Goal: Information Seeking & Learning: Learn about a topic

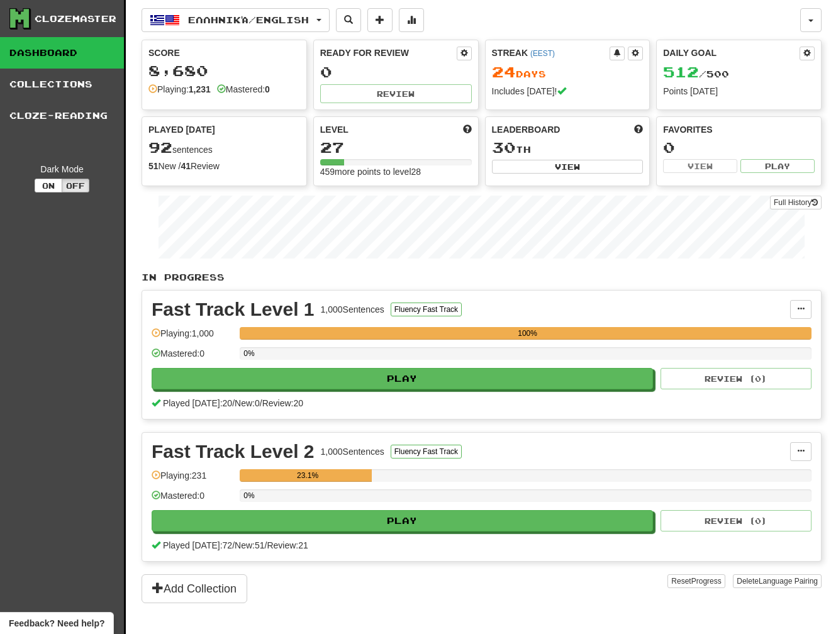
click at [82, 55] on link "Dashboard" at bounding box center [62, 52] width 124 height 31
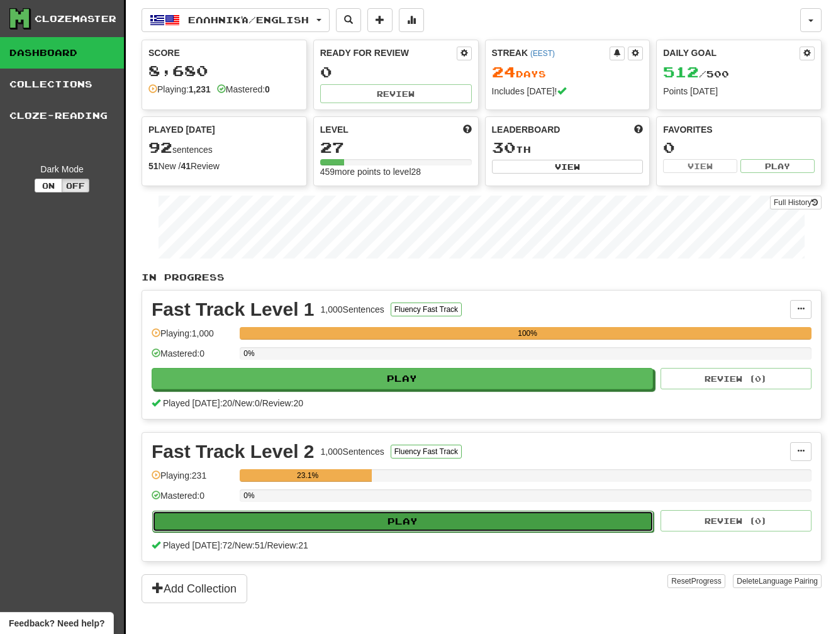
click at [311, 517] on button "Play" at bounding box center [402, 521] width 501 height 21
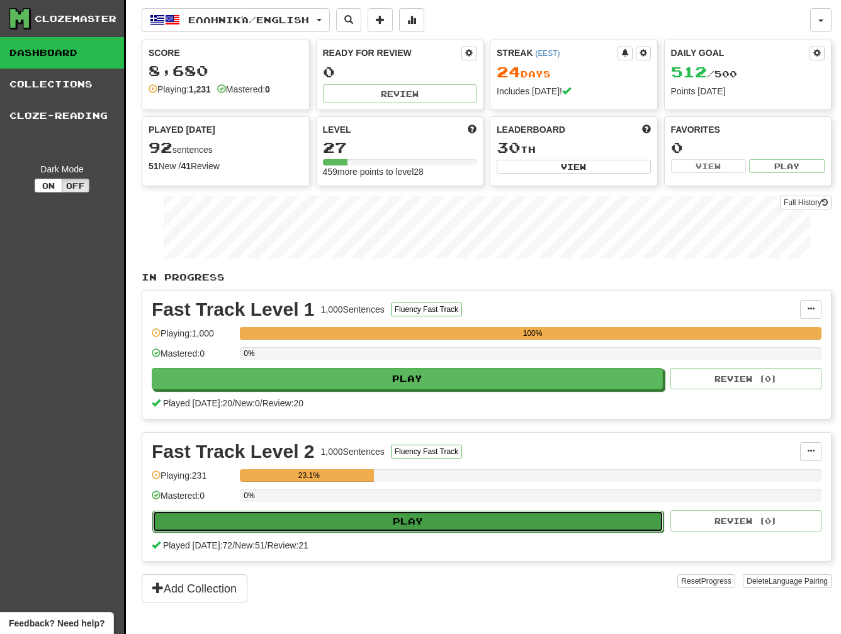
select select "**"
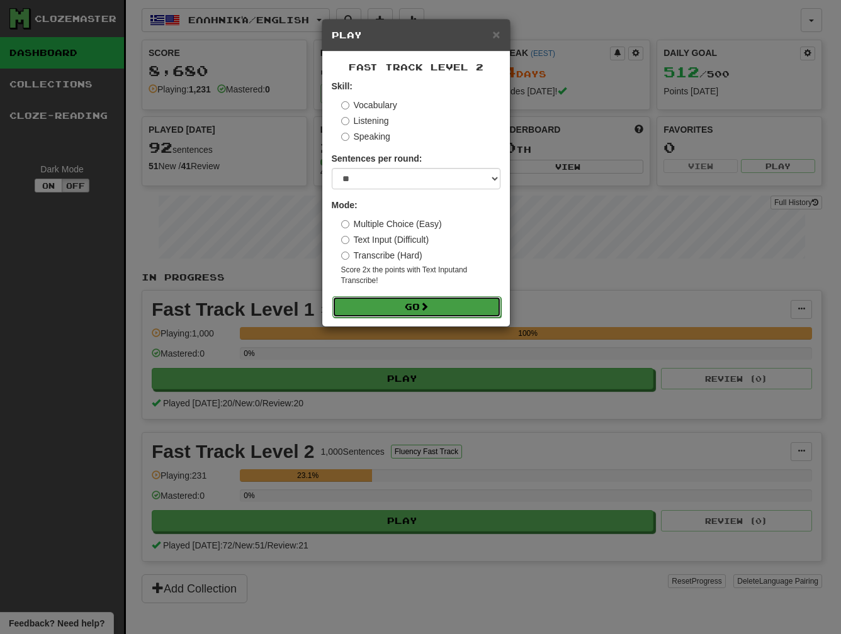
click at [369, 305] on button "Go" at bounding box center [416, 306] width 169 height 21
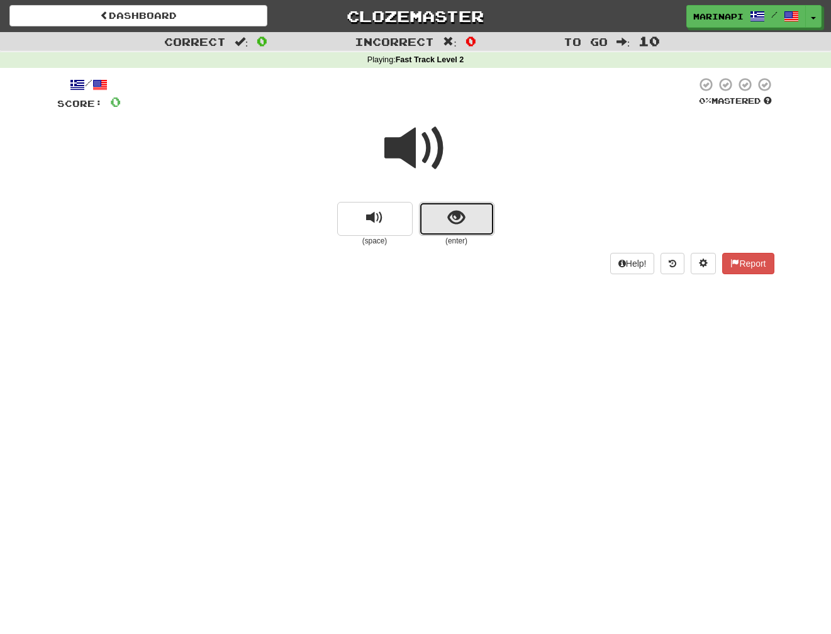
click at [441, 222] on button "show sentence" at bounding box center [456, 219] width 75 height 34
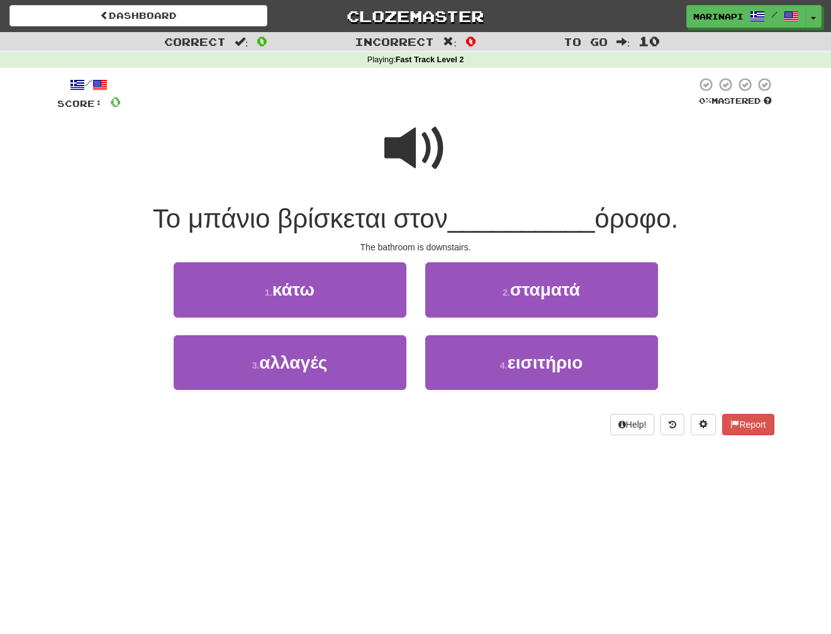
click at [418, 160] on span at bounding box center [415, 148] width 63 height 63
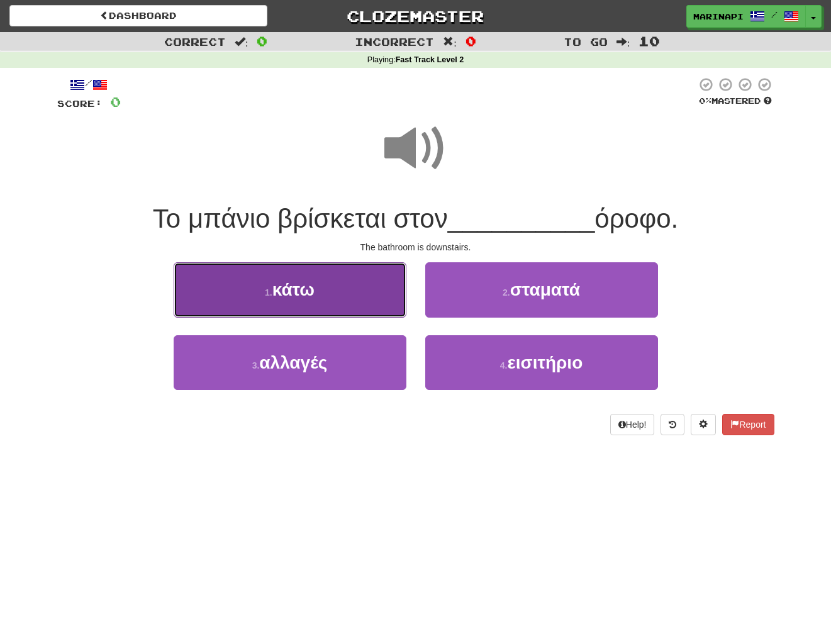
click at [360, 291] on button "1 . κάτω" at bounding box center [290, 289] width 233 height 55
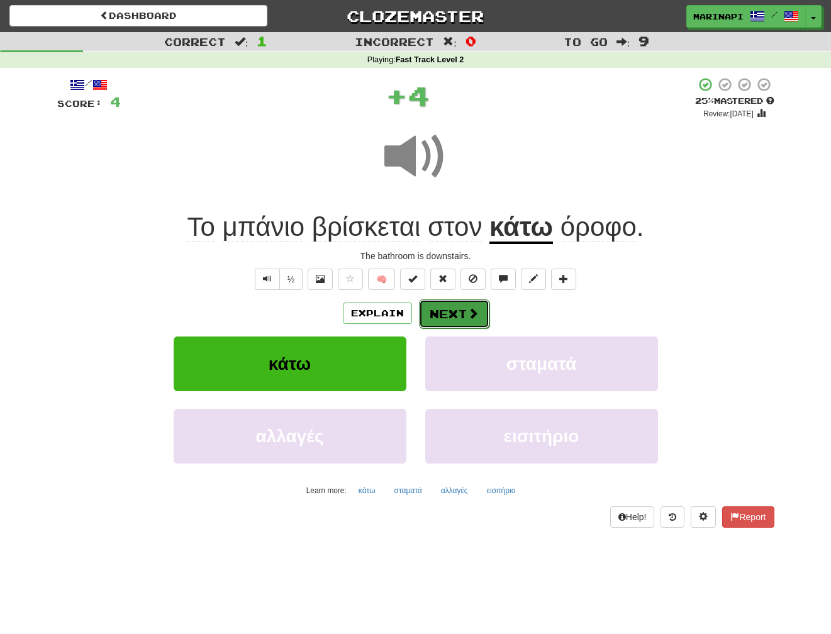
click at [472, 315] on span at bounding box center [472, 313] width 11 height 11
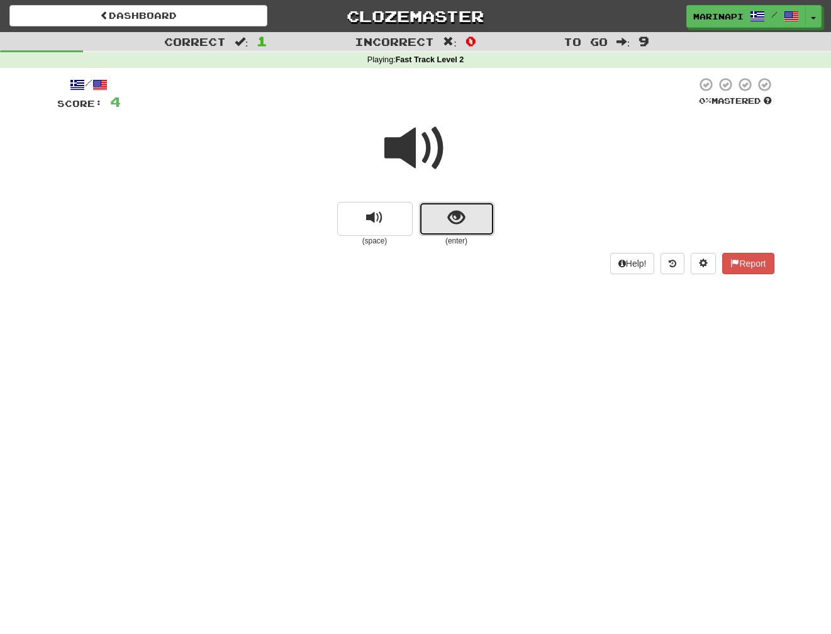
click at [450, 210] on span "show sentence" at bounding box center [456, 218] width 17 height 17
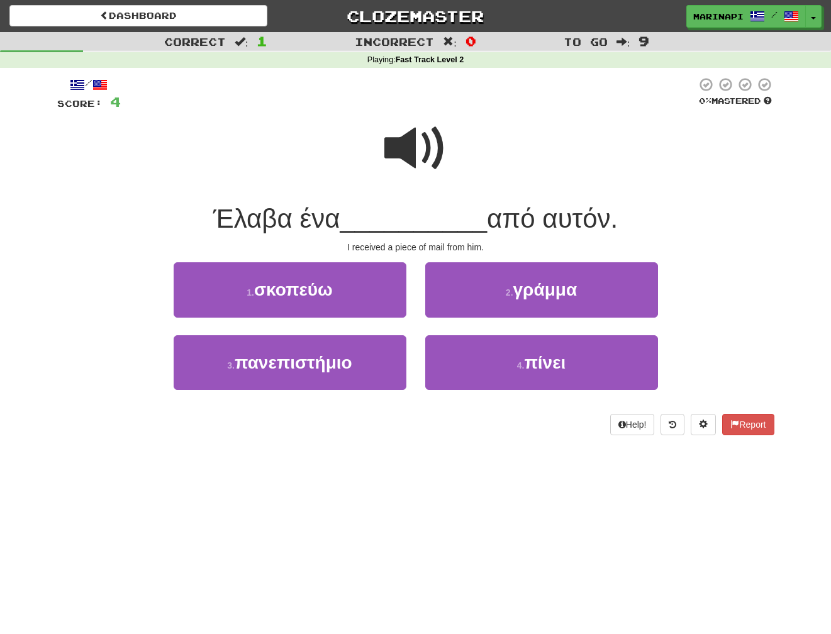
click at [424, 158] on span at bounding box center [415, 148] width 63 height 63
click at [418, 161] on span at bounding box center [415, 148] width 63 height 63
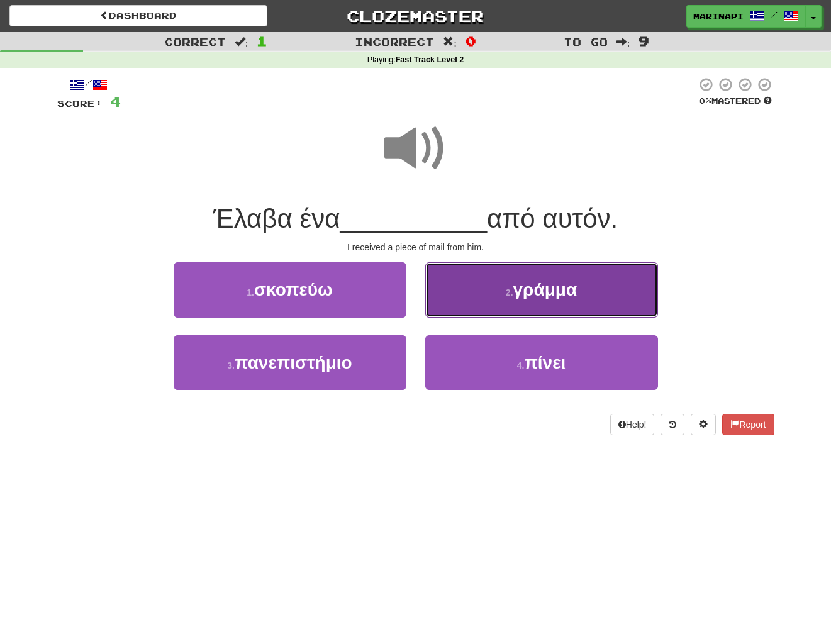
click at [462, 290] on button "2 . γράμμα" at bounding box center [541, 289] width 233 height 55
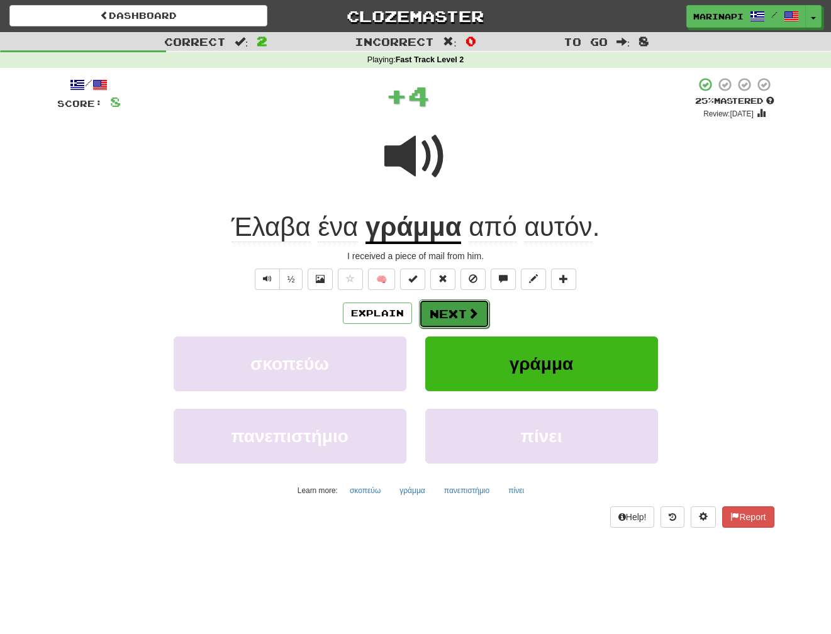
click at [452, 310] on button "Next" at bounding box center [454, 313] width 70 height 29
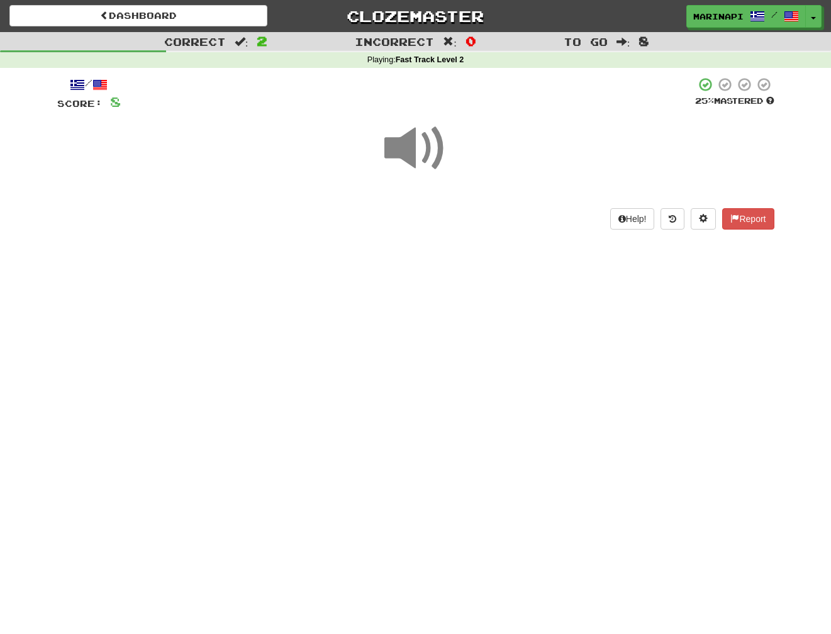
click at [415, 147] on span at bounding box center [415, 148] width 63 height 63
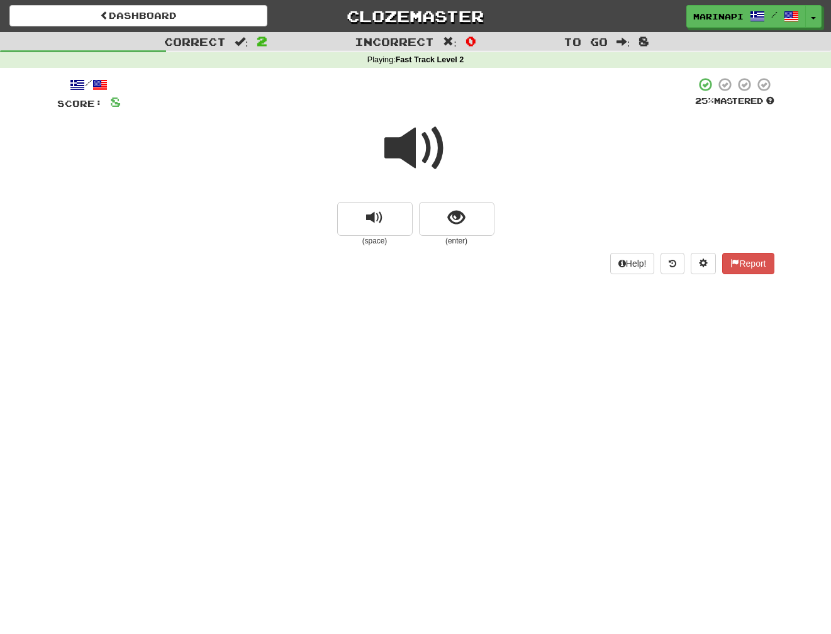
click at [434, 139] on span at bounding box center [415, 148] width 63 height 63
click at [452, 231] on button "show sentence" at bounding box center [456, 219] width 75 height 34
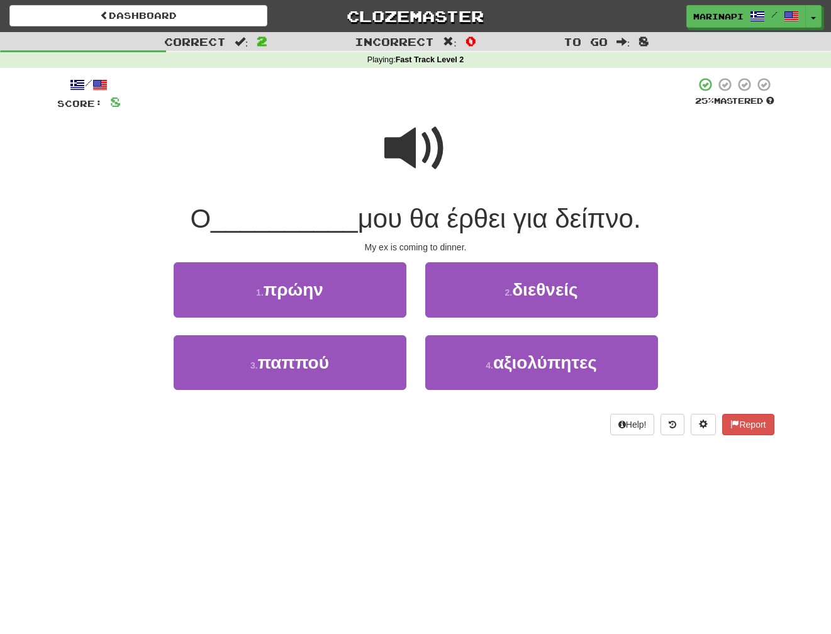
click at [423, 159] on span at bounding box center [415, 148] width 63 height 63
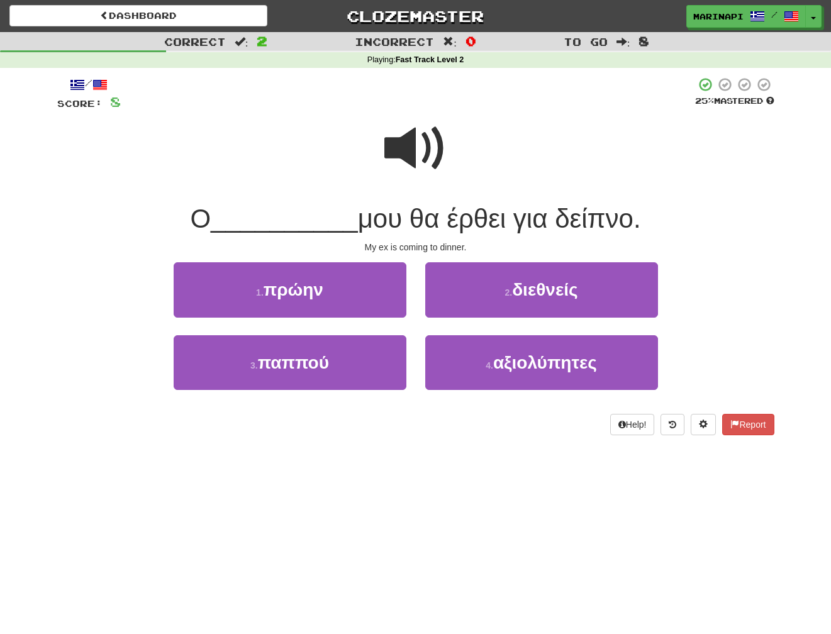
click at [421, 155] on span at bounding box center [415, 148] width 63 height 63
click at [408, 147] on span at bounding box center [415, 148] width 63 height 63
click at [416, 155] on span at bounding box center [415, 148] width 63 height 63
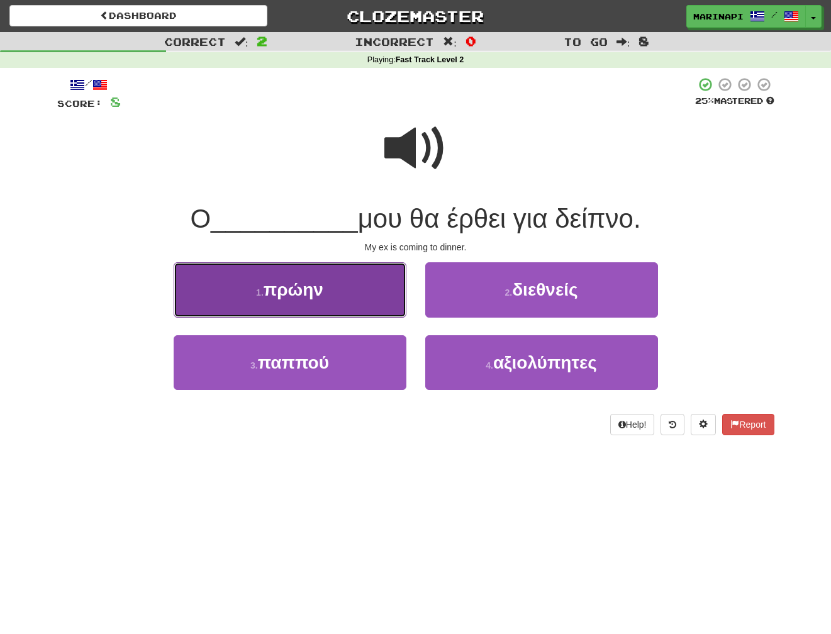
click at [369, 293] on button "1 . πρώην" at bounding box center [290, 289] width 233 height 55
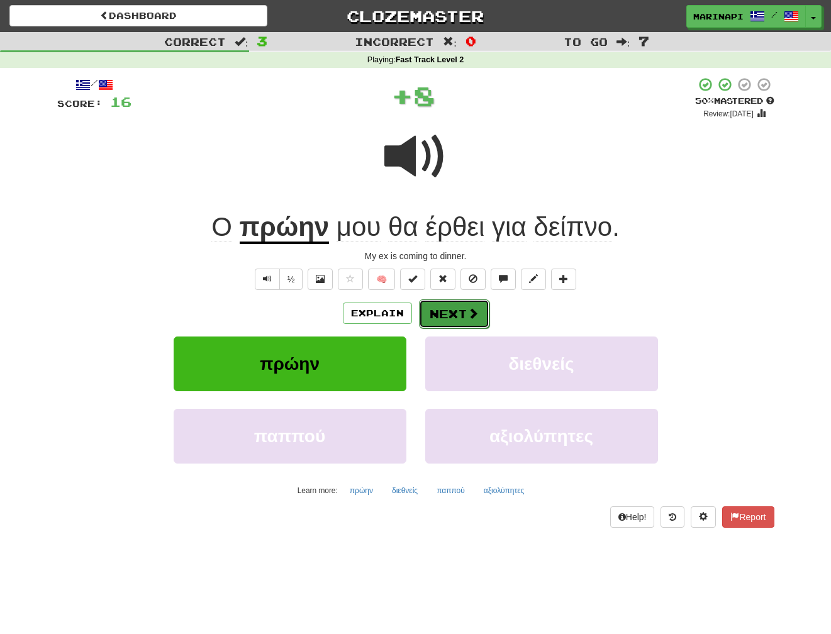
click at [448, 313] on button "Next" at bounding box center [454, 313] width 70 height 29
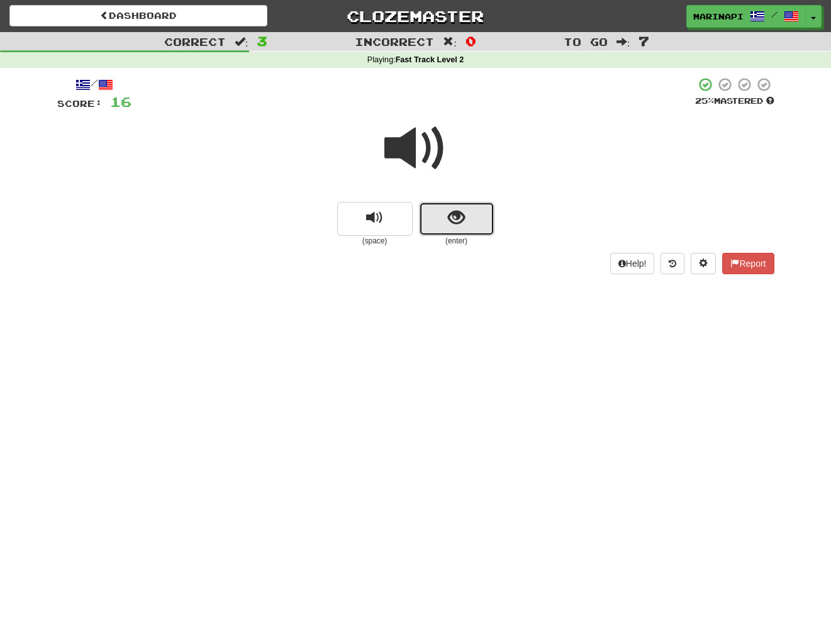
click at [440, 214] on button "show sentence" at bounding box center [456, 219] width 75 height 34
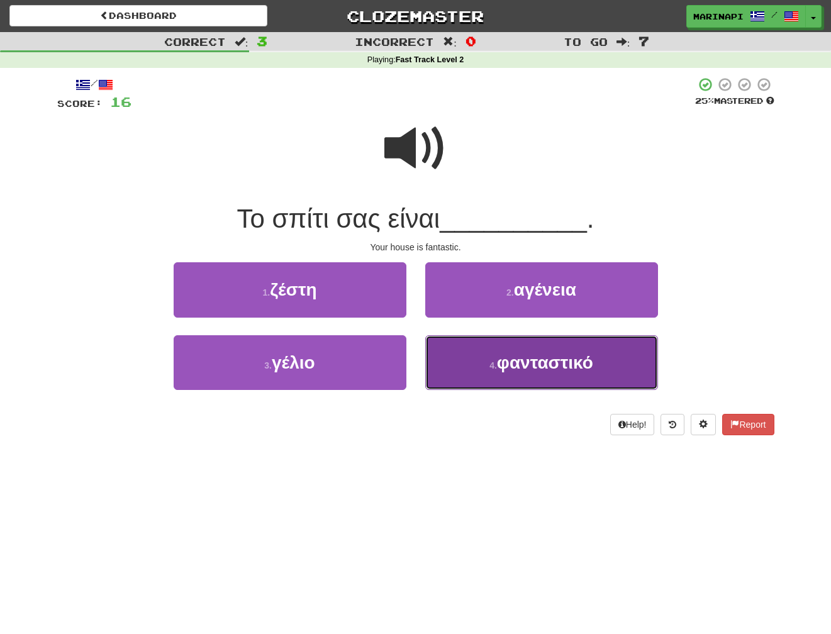
click at [462, 352] on button "4 . φανταστικό" at bounding box center [541, 362] width 233 height 55
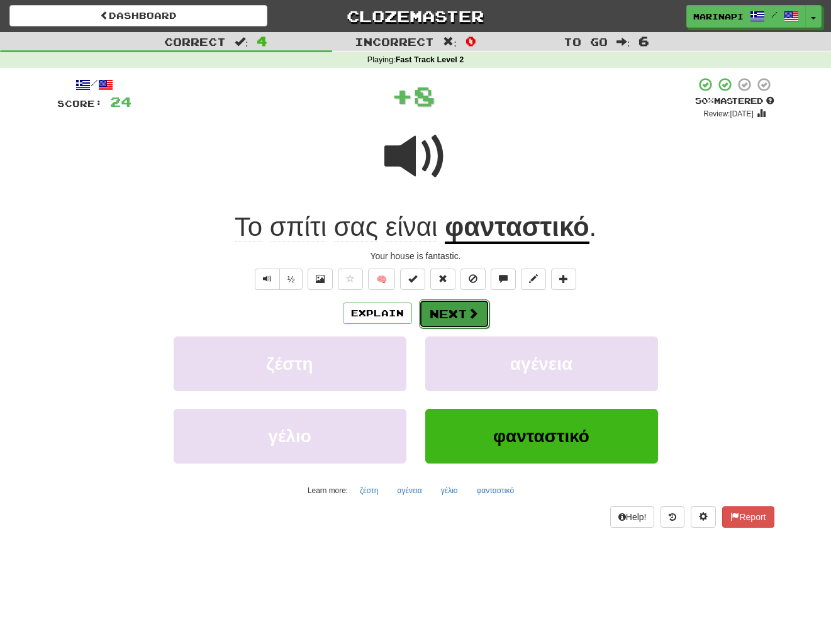
click at [450, 310] on button "Next" at bounding box center [454, 313] width 70 height 29
